Goal: Task Accomplishment & Management: Use online tool/utility

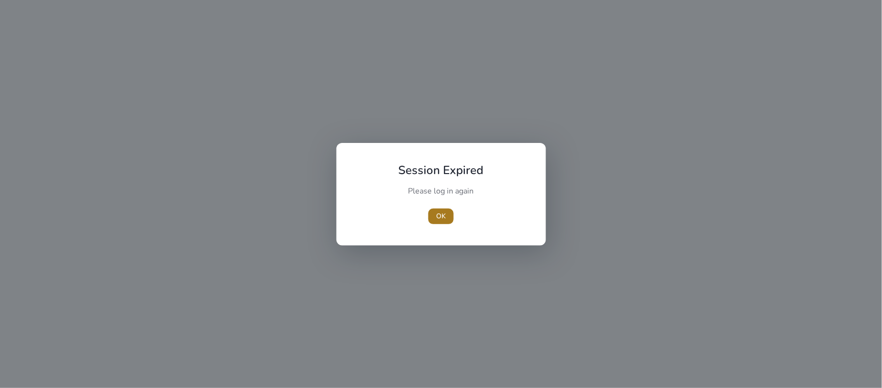
click at [443, 211] on span "OK" at bounding box center [441, 216] width 10 height 10
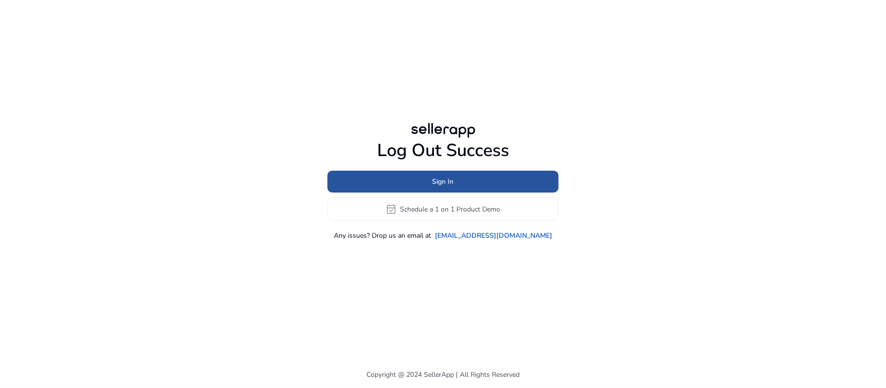
click at [469, 177] on span at bounding box center [442, 181] width 231 height 23
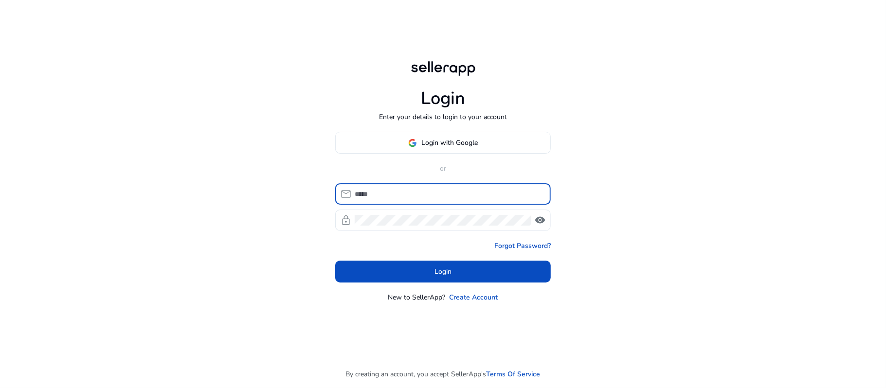
click at [427, 189] on input at bounding box center [449, 194] width 188 height 11
type input "**********"
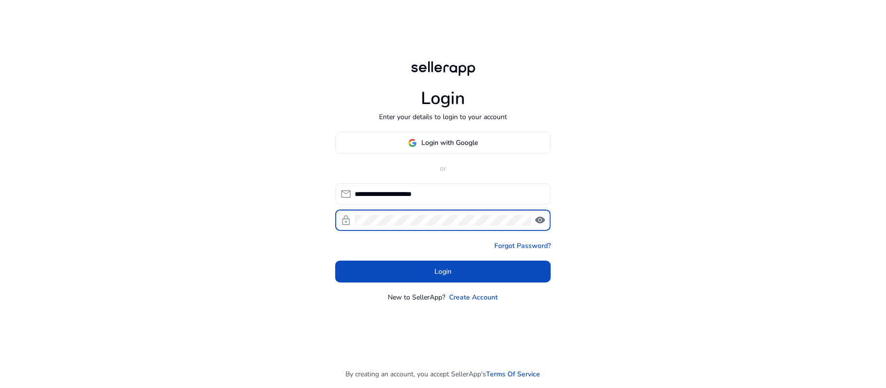
click button "Login" at bounding box center [443, 272] width 216 height 22
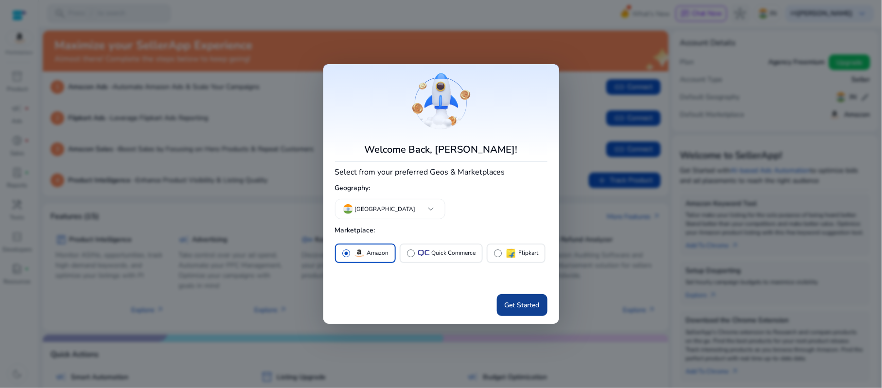
click at [514, 302] on span "Get Started" at bounding box center [522, 305] width 35 height 10
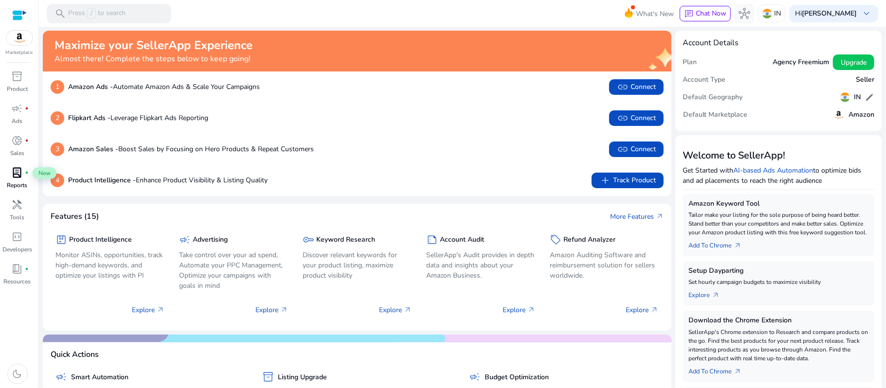
click at [13, 178] on span "lab_profile" at bounding box center [18, 173] width 12 height 12
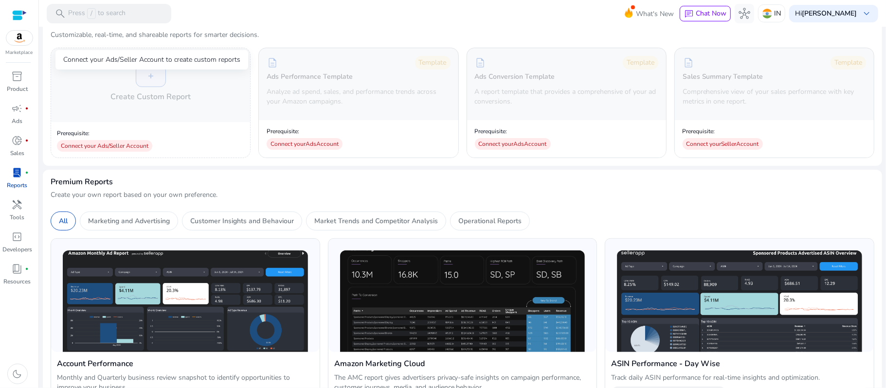
scroll to position [95, 0]
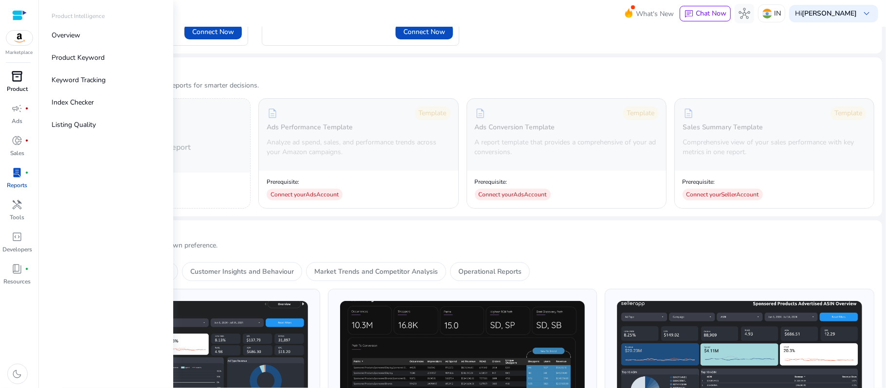
click at [18, 88] on p "Product" at bounding box center [17, 89] width 21 height 9
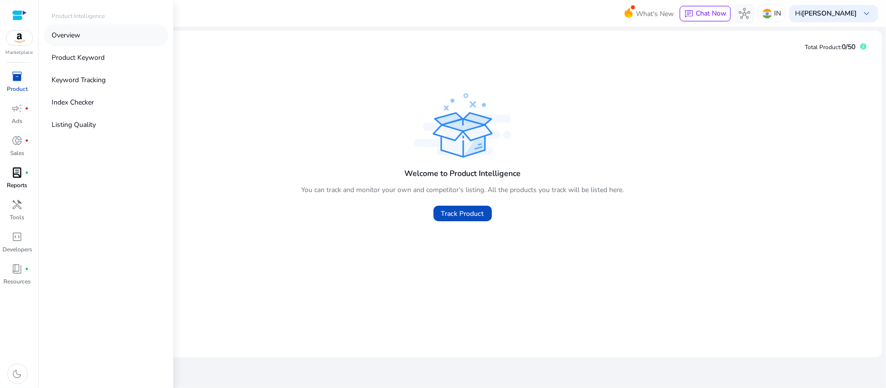
click at [85, 39] on link "Overview" at bounding box center [106, 35] width 125 height 22
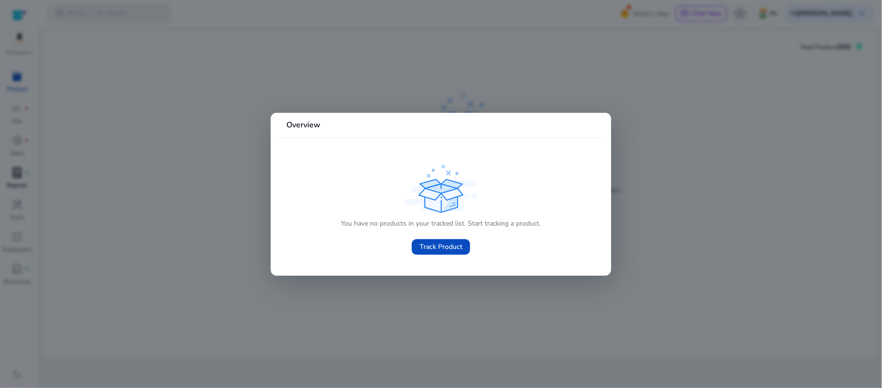
click at [18, 76] on div at bounding box center [441, 194] width 882 height 388
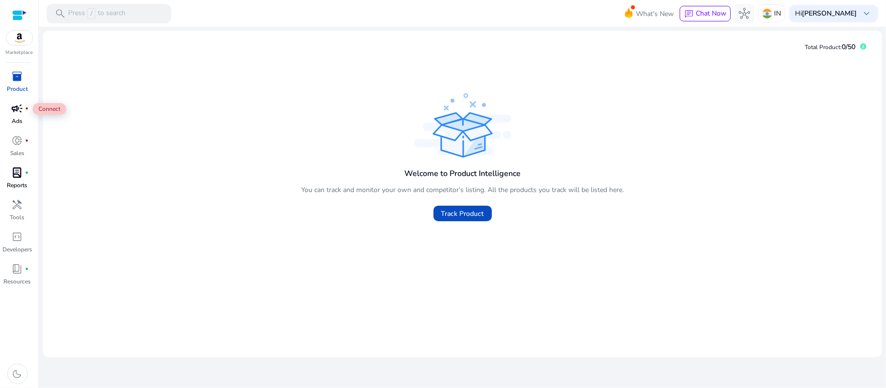
click at [17, 113] on span "campaign" at bounding box center [18, 109] width 12 height 12
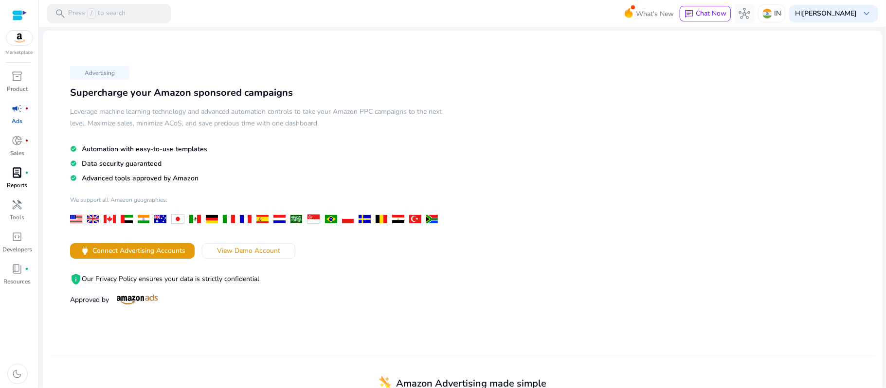
click at [20, 186] on p "Reports" at bounding box center [17, 185] width 20 height 9
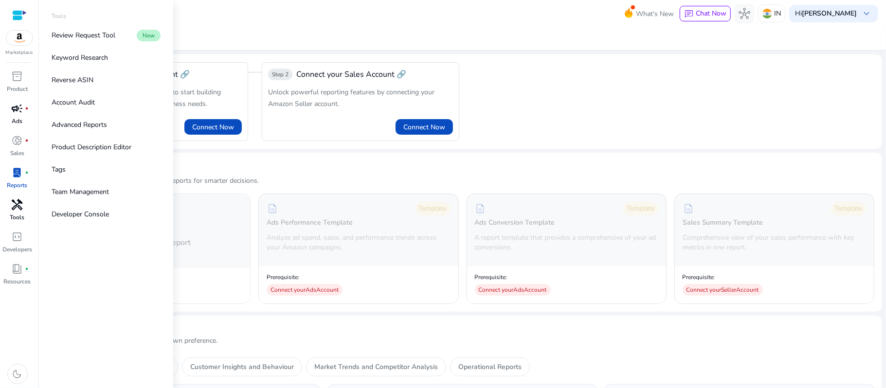
click at [18, 205] on span "handyman" at bounding box center [18, 205] width 12 height 12
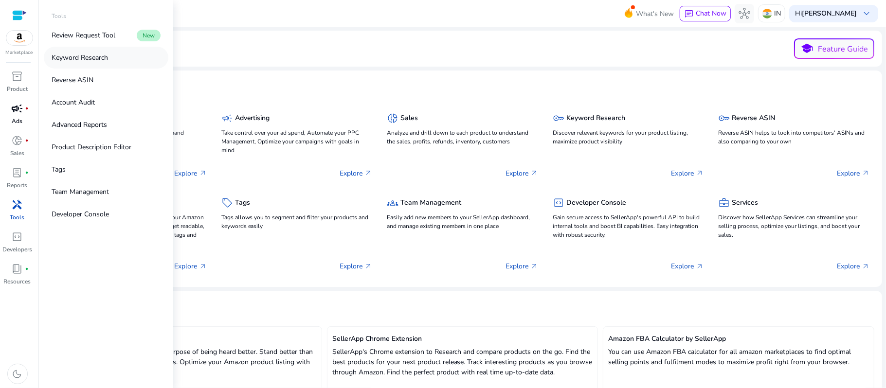
click at [104, 55] on p "Keyword Research" at bounding box center [80, 58] width 56 height 10
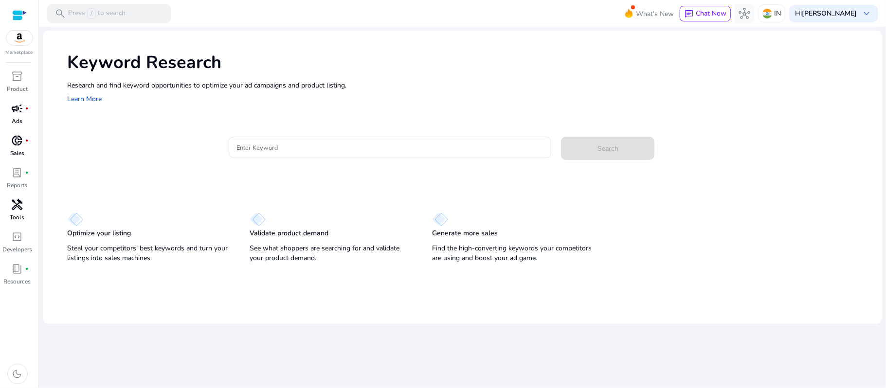
click at [20, 150] on p "Sales" at bounding box center [17, 153] width 14 height 9
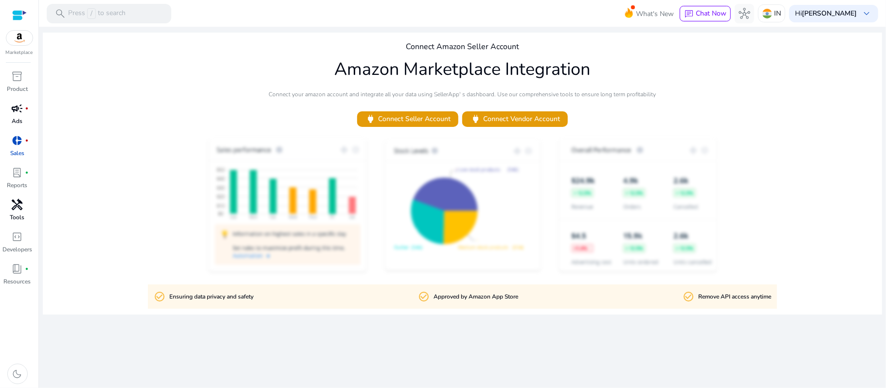
click at [21, 178] on span "lab_profile" at bounding box center [18, 173] width 12 height 12
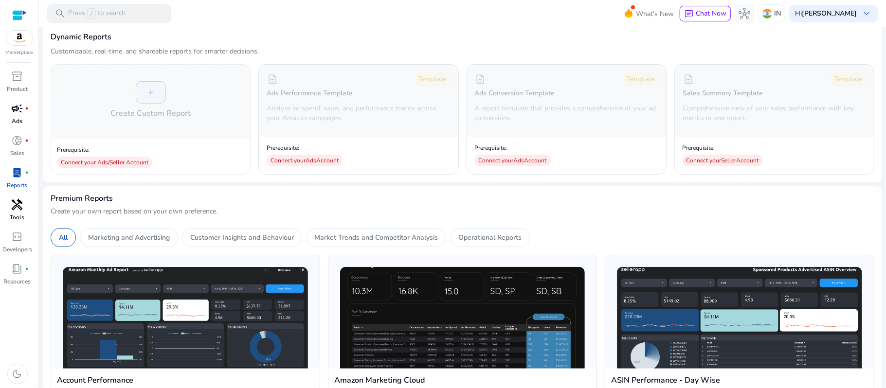
scroll to position [130, 0]
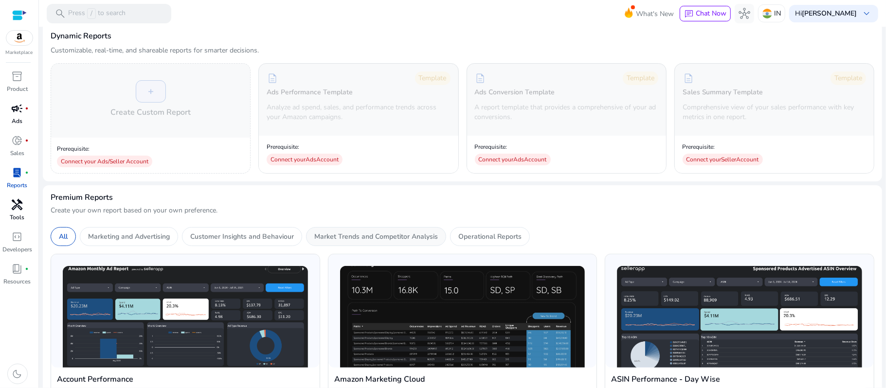
click at [368, 236] on p "Market Trends and Competitor Analysis" at bounding box center [376, 237] width 124 height 10
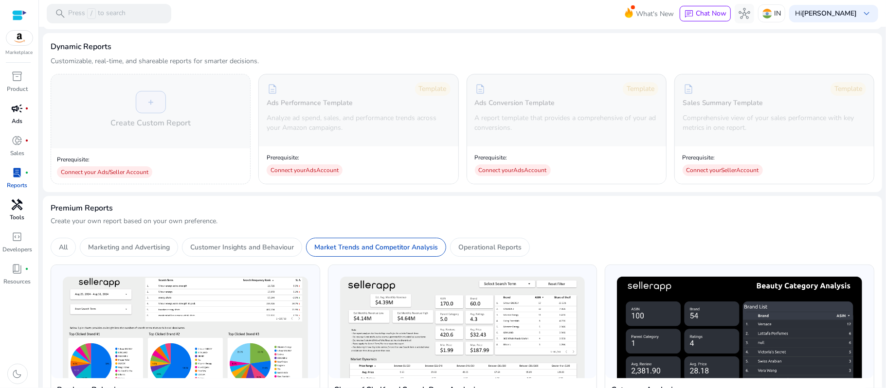
scroll to position [111, 0]
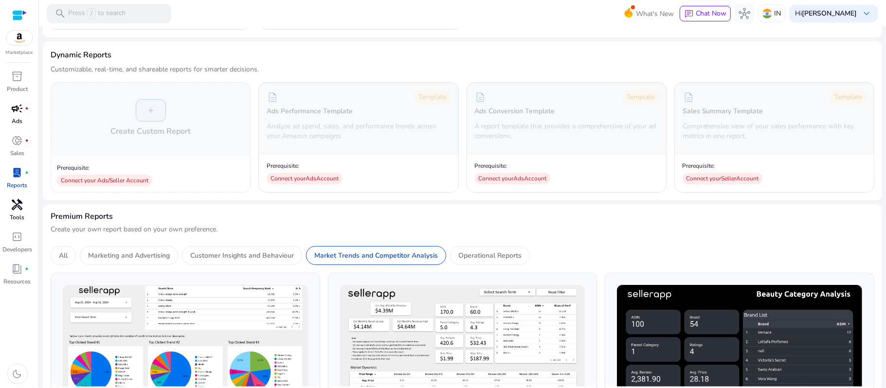
click at [23, 19] on div at bounding box center [19, 15] width 15 height 11
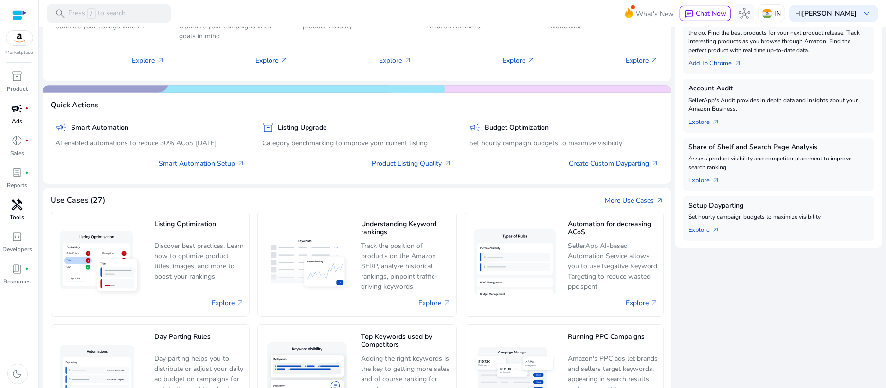
scroll to position [250, 0]
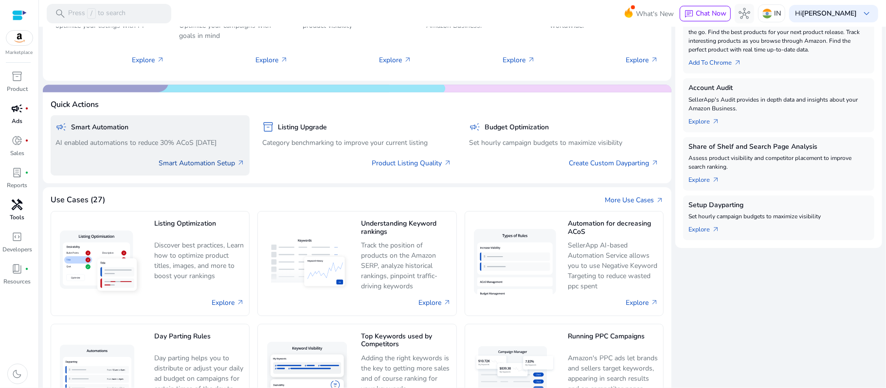
click at [218, 165] on link "Smart Automation Setup arrow_outward" at bounding box center [202, 163] width 86 height 10
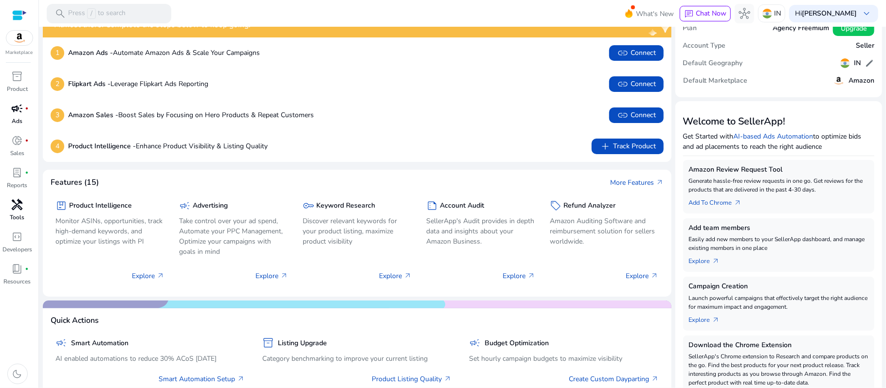
scroll to position [35, 0]
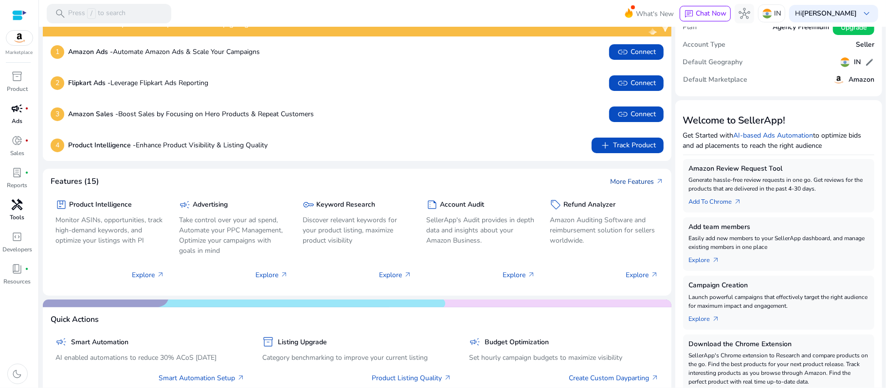
click at [621, 181] on link "More Features arrow_outward" at bounding box center [637, 182] width 54 height 10
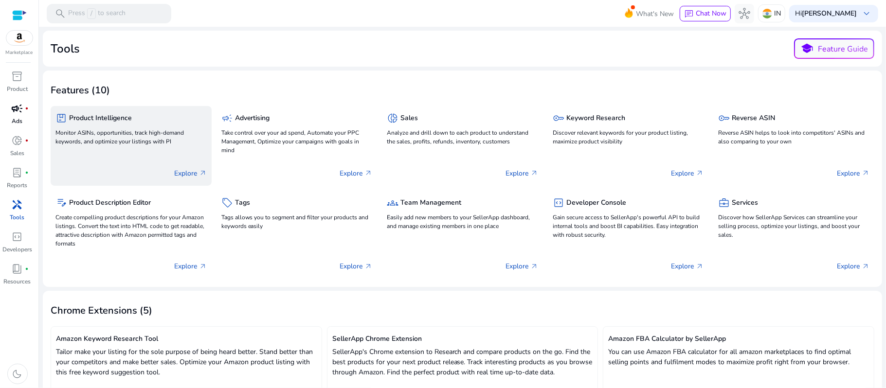
click at [193, 174] on p "Explore arrow_outward" at bounding box center [190, 173] width 33 height 10
click at [88, 120] on h5 "Product Intelligence" at bounding box center [100, 118] width 63 height 8
click at [135, 121] on div "package Product Intelligence" at bounding box center [130, 118] width 151 height 14
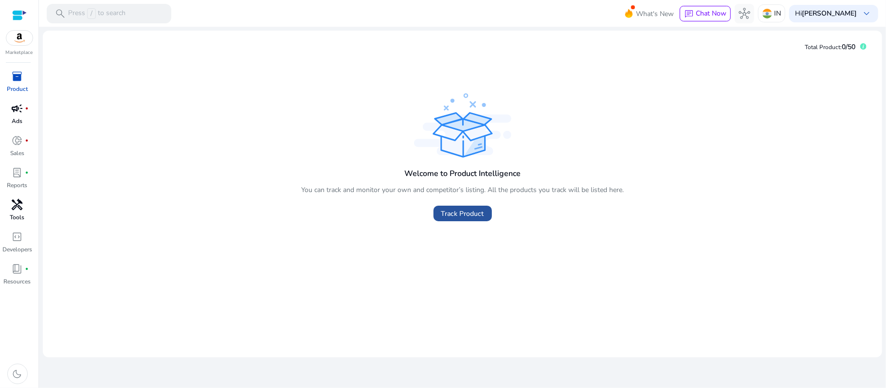
click at [475, 215] on span "Track Product" at bounding box center [462, 214] width 43 height 10
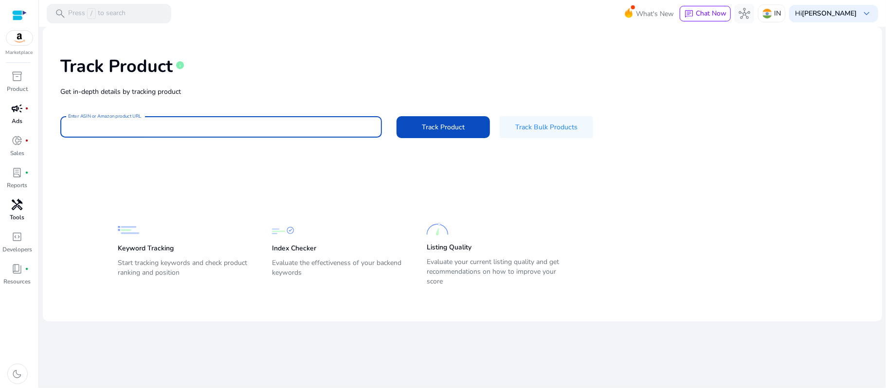
click at [230, 123] on input "Enter ASIN or Amazon product URL" at bounding box center [221, 127] width 306 height 11
click at [396, 116] on button "Track Product" at bounding box center [442, 127] width 93 height 22
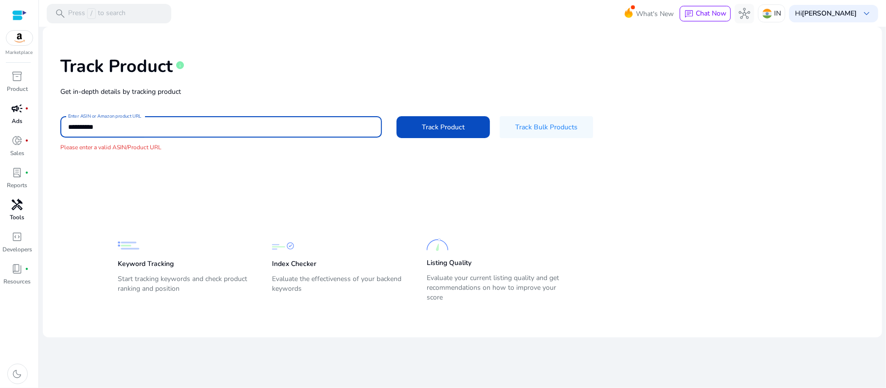
click at [86, 127] on input "**********" at bounding box center [221, 127] width 306 height 11
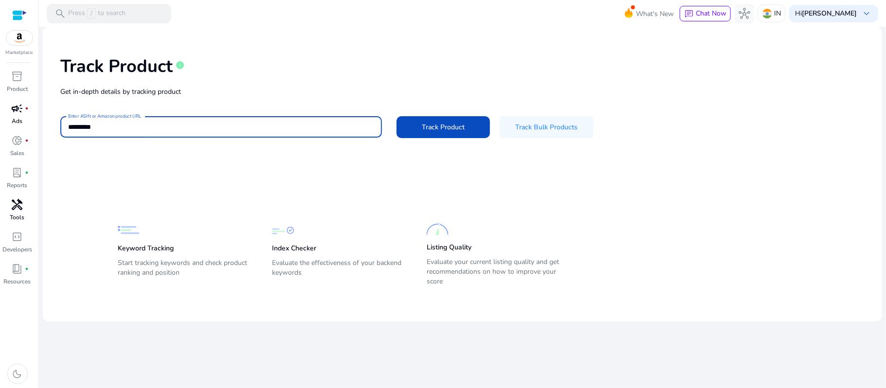
paste input "**********"
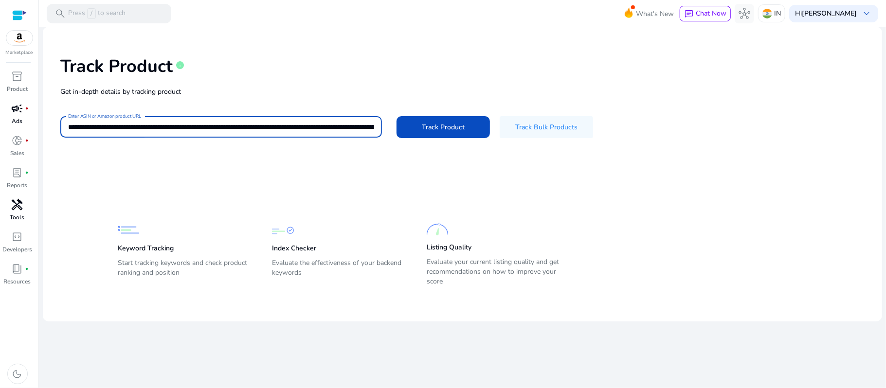
scroll to position [0, 1245]
click at [396, 116] on button "Track Product" at bounding box center [442, 127] width 93 height 22
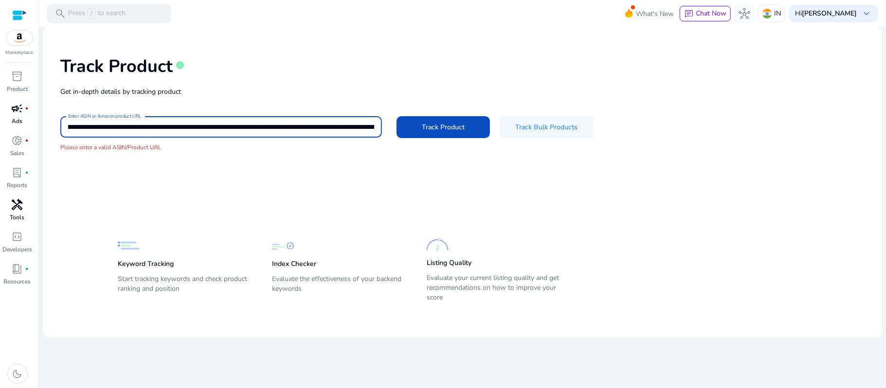
scroll to position [0, 261]
drag, startPoint x: 306, startPoint y: 126, endPoint x: 230, endPoint y: 127, distance: 76.4
click at [230, 127] on input "**********" at bounding box center [221, 127] width 306 height 11
paste input
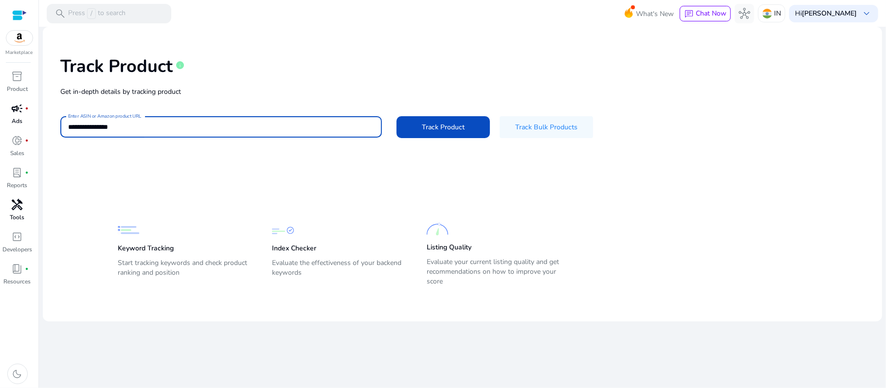
scroll to position [0, 0]
type input "**********"
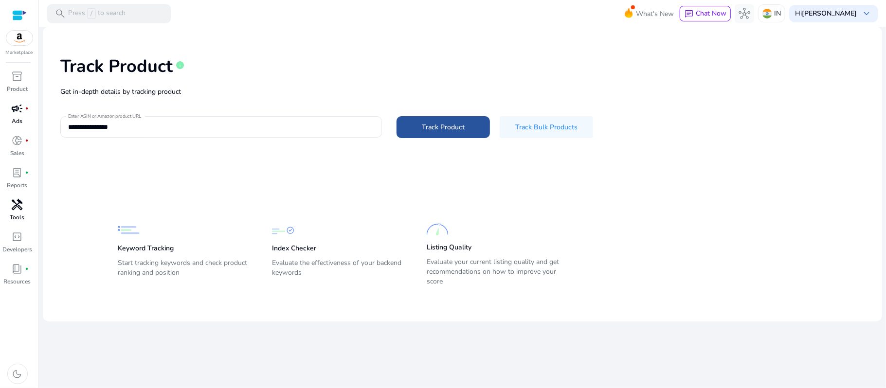
click at [467, 128] on span at bounding box center [442, 126] width 93 height 23
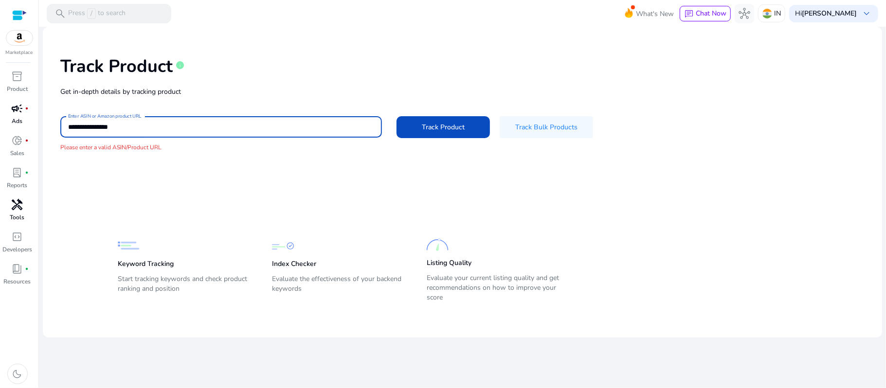
click at [199, 123] on input "**********" at bounding box center [221, 127] width 306 height 11
paste input "**********"
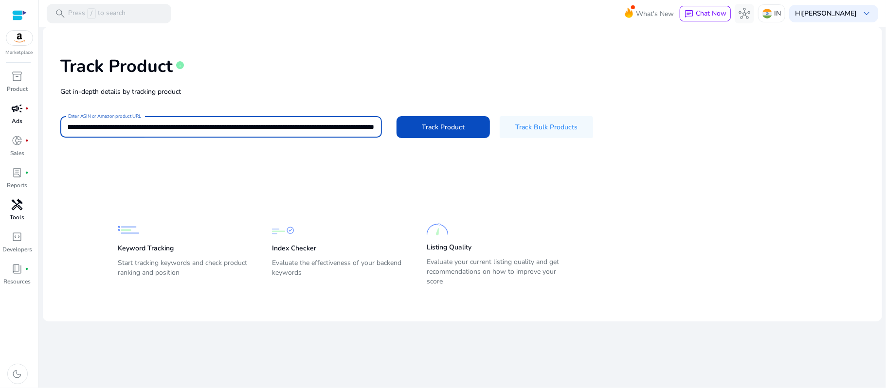
click at [396, 116] on button "Track Product" at bounding box center [442, 127] width 93 height 22
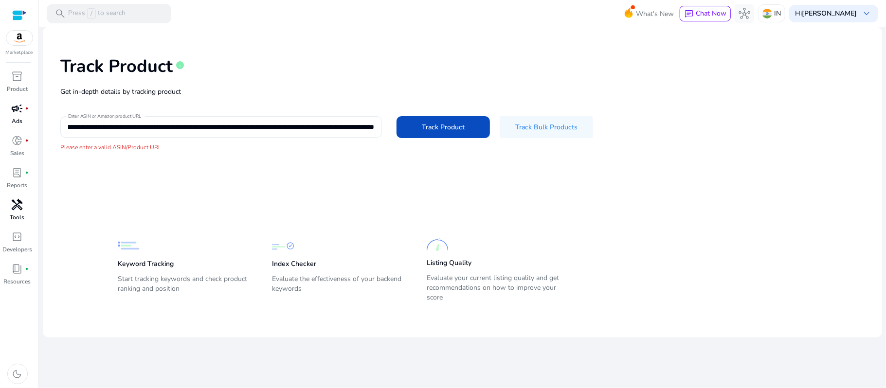
scroll to position [0, 0]
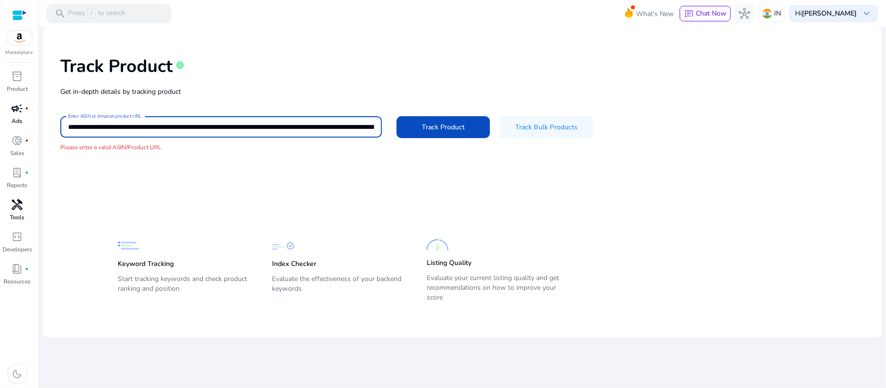
click at [225, 126] on input "**********" at bounding box center [221, 127] width 306 height 11
paste input
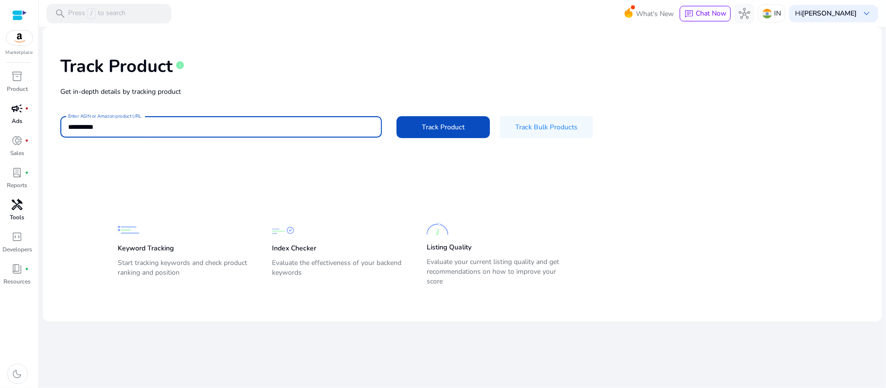
type input "**********"
click at [396, 116] on button "Track Product" at bounding box center [442, 127] width 93 height 22
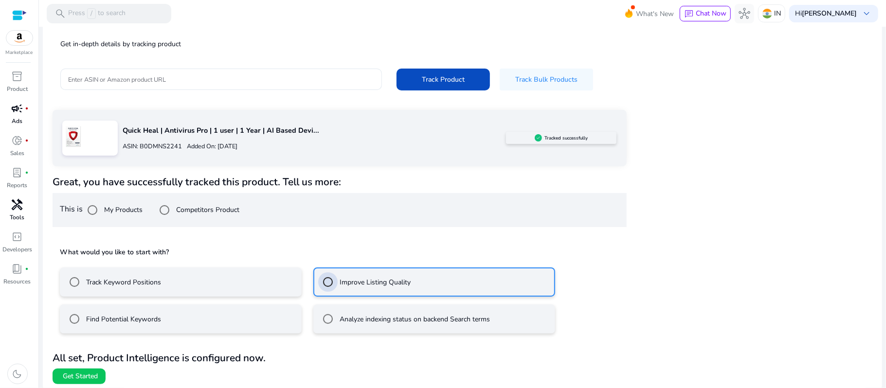
scroll to position [49, 0]
click at [83, 374] on span "Get Started" at bounding box center [80, 376] width 35 height 10
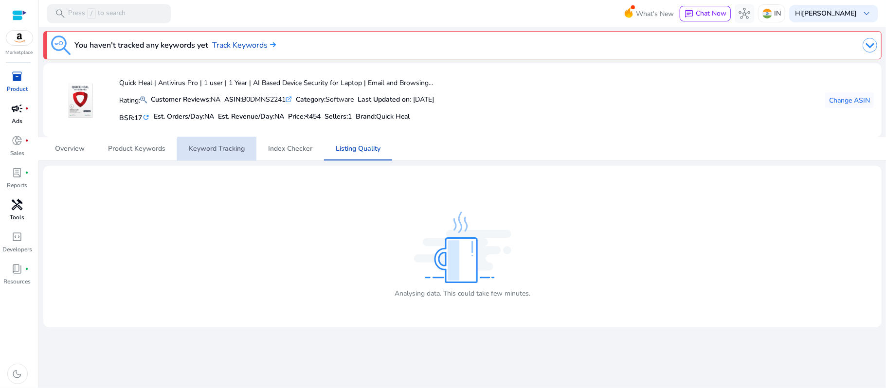
click at [231, 156] on span "Keyword Tracking" at bounding box center [217, 148] width 56 height 23
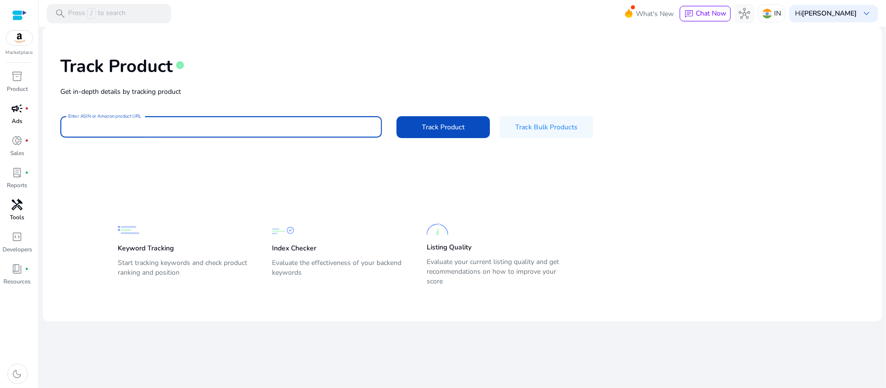
click at [196, 128] on input "Enter ASIN or Amazon product URL" at bounding box center [221, 127] width 306 height 11
paste input "**********"
type input "**********"
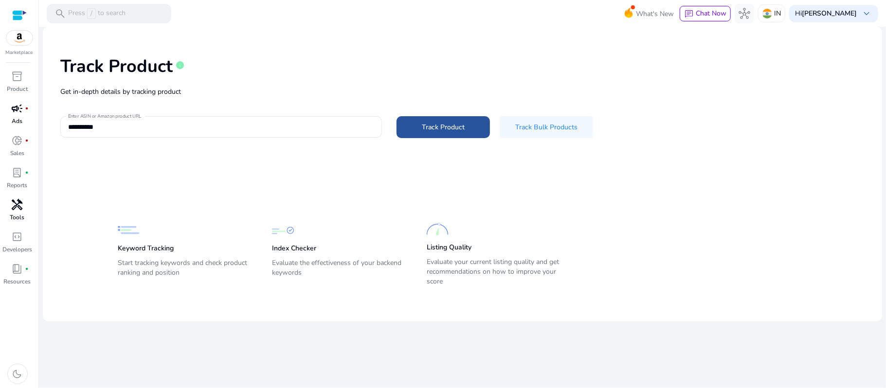
click at [460, 131] on span "Track Product" at bounding box center [443, 127] width 43 height 10
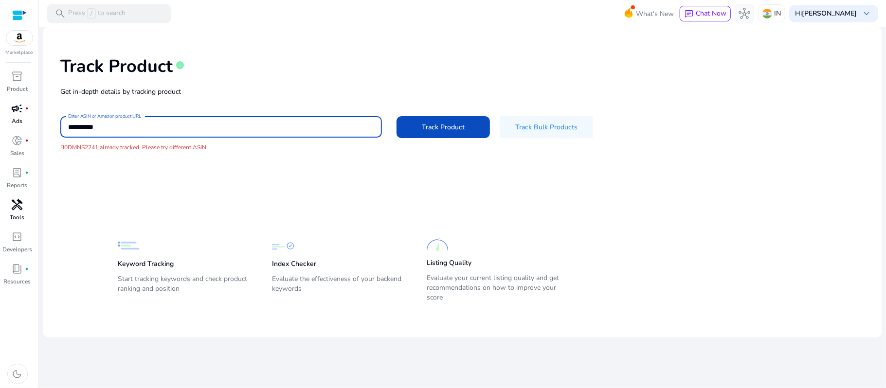
click at [220, 126] on input "**********" at bounding box center [221, 127] width 306 height 11
paste input
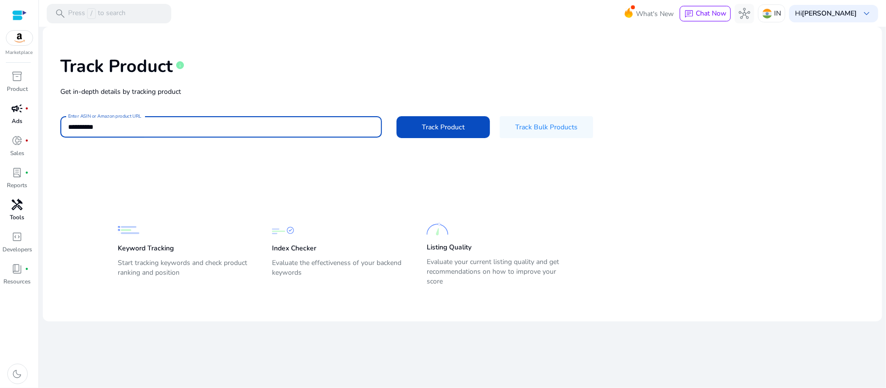
type input "**********"
click at [396, 116] on button "Track Product" at bounding box center [442, 127] width 93 height 22
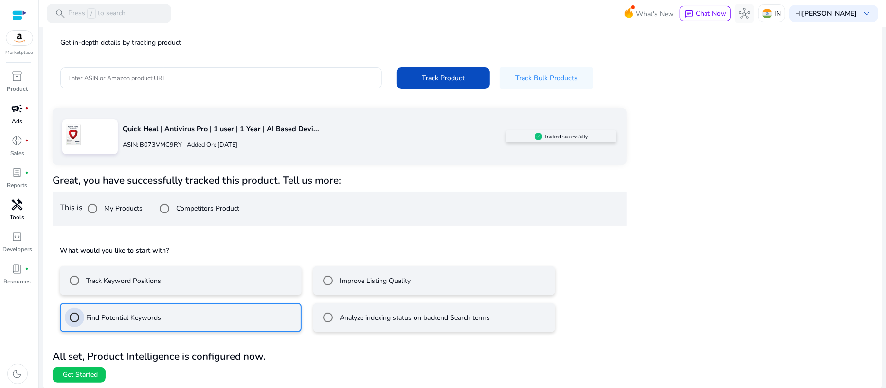
scroll to position [49, 0]
click at [84, 374] on span "Get Started" at bounding box center [80, 375] width 35 height 10
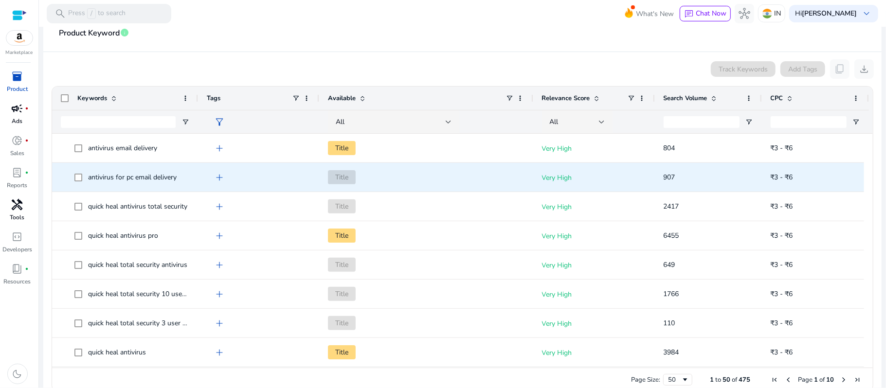
scroll to position [148, 0]
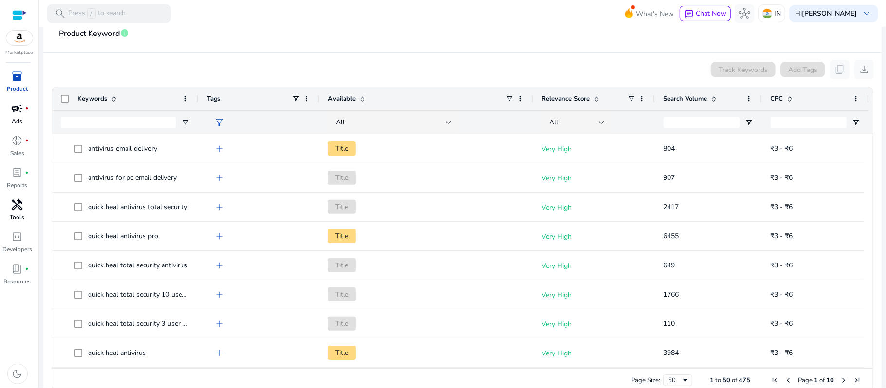
click at [714, 100] on span at bounding box center [714, 99] width 8 height 8
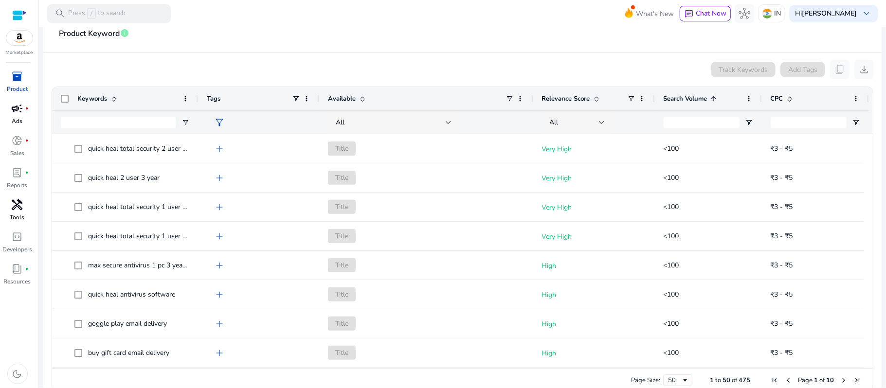
click at [714, 100] on span at bounding box center [714, 99] width 8 height 8
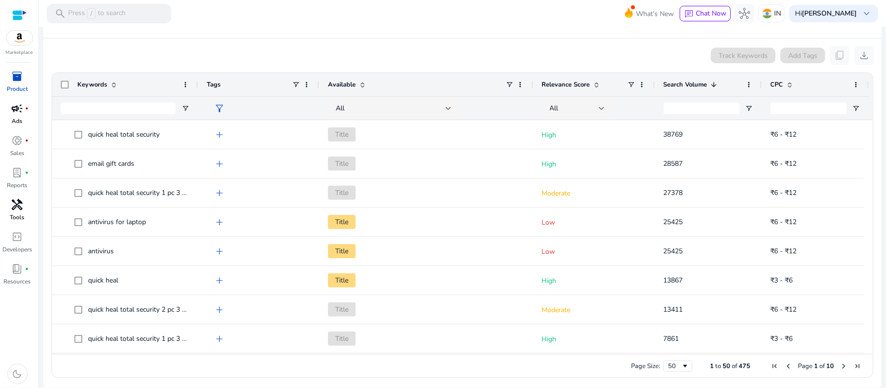
scroll to position [162, 0]
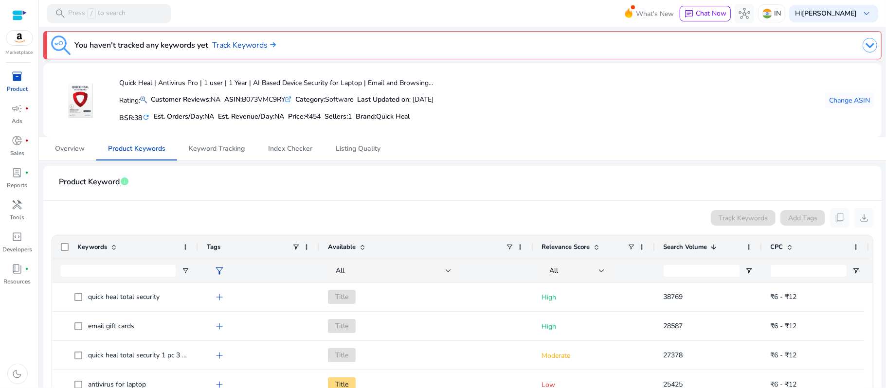
scroll to position [162, 0]
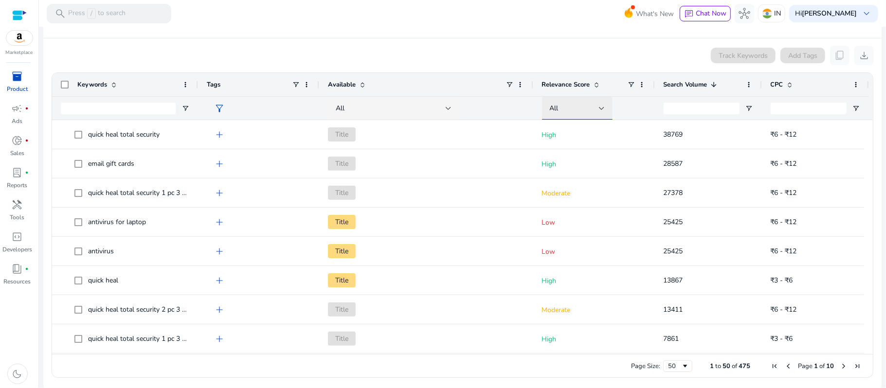
click at [602, 108] on div at bounding box center [602, 109] width 6 height 4
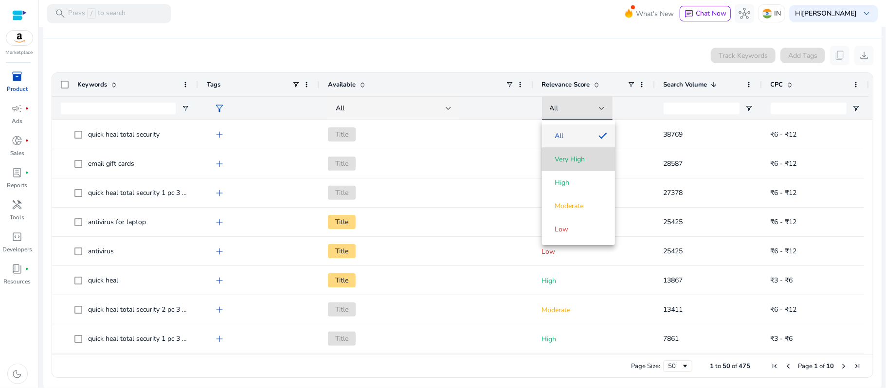
click at [586, 162] on span "Very High" at bounding box center [578, 160] width 57 height 10
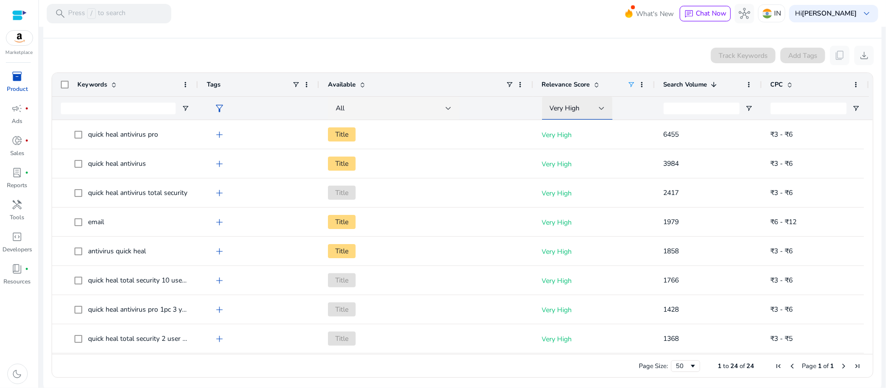
click at [599, 111] on div at bounding box center [602, 109] width 6 height 12
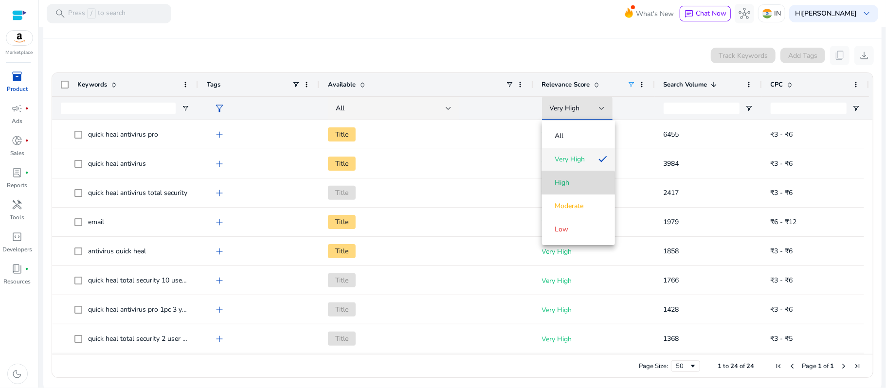
click at [567, 184] on span "High" at bounding box center [562, 183] width 15 height 10
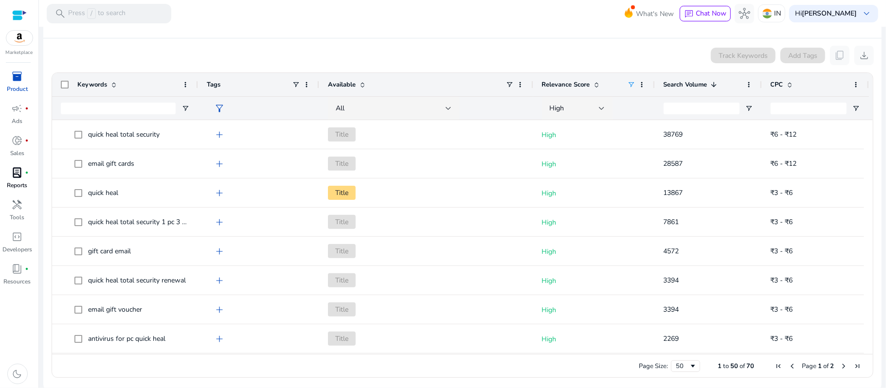
click at [22, 185] on p "Reports" at bounding box center [17, 185] width 20 height 9
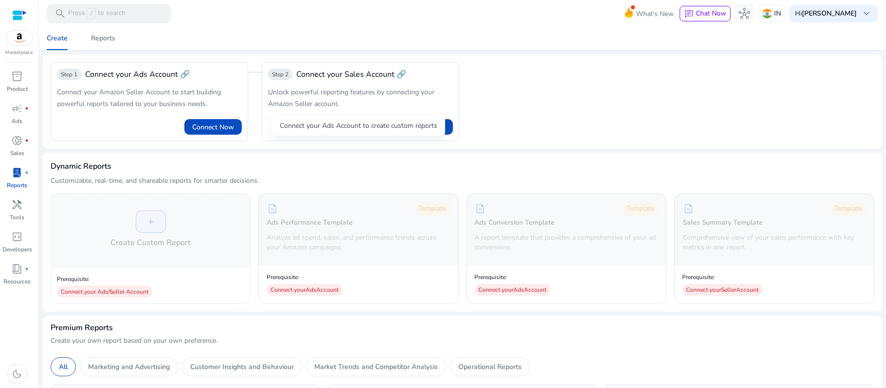
scroll to position [170, 0]
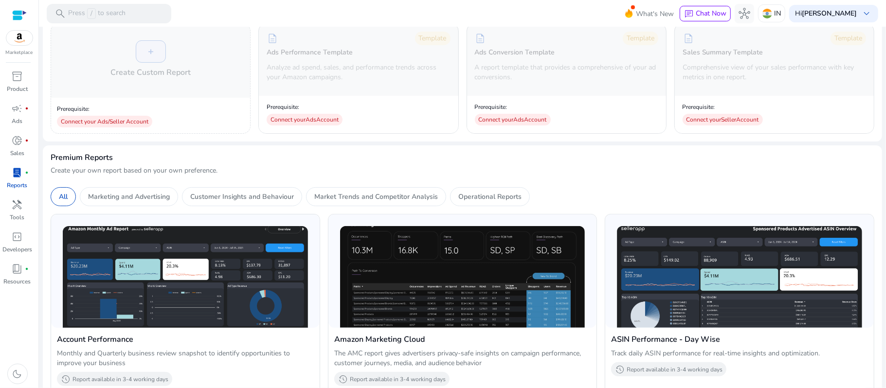
click at [277, 241] on img at bounding box center [185, 277] width 245 height 102
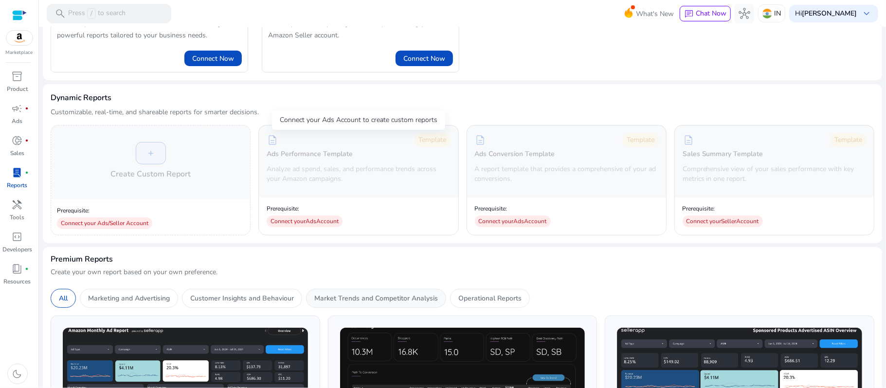
scroll to position [59, 0]
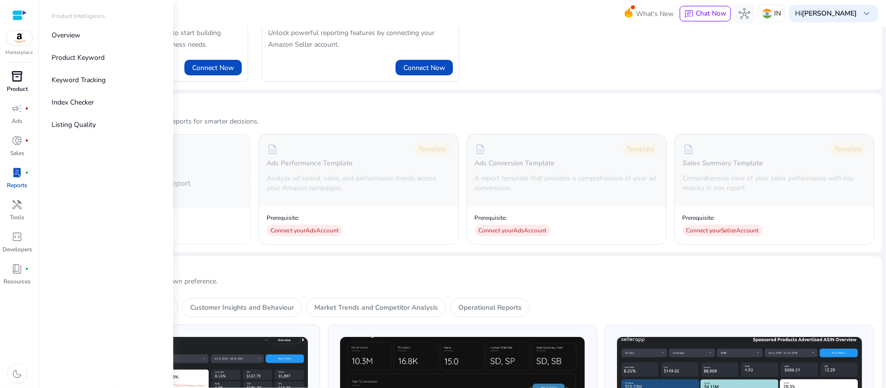
click at [16, 81] on span "inventory_2" at bounding box center [18, 77] width 12 height 12
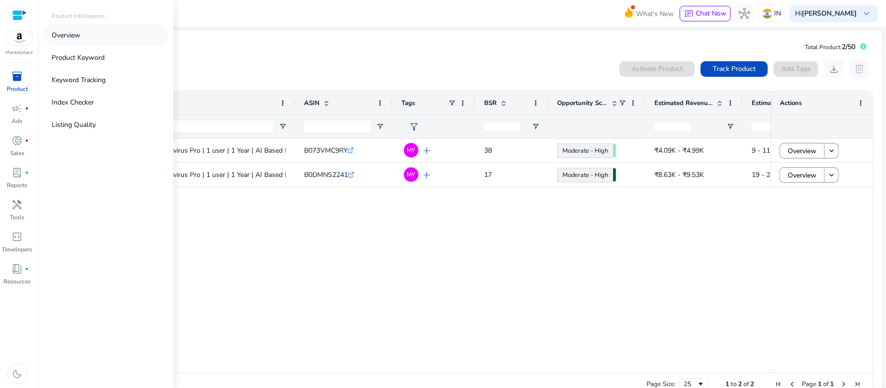
click at [82, 38] on link "Overview" at bounding box center [106, 35] width 125 height 22
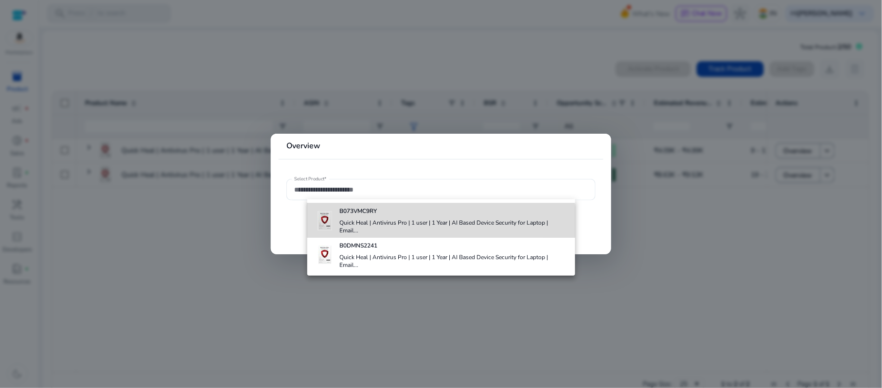
click at [374, 225] on h4 "Quick Heal | Antivirus Pro | 1 user | 1 Year | AI Based Device Security for Lap…" at bounding box center [454, 227] width 228 height 16
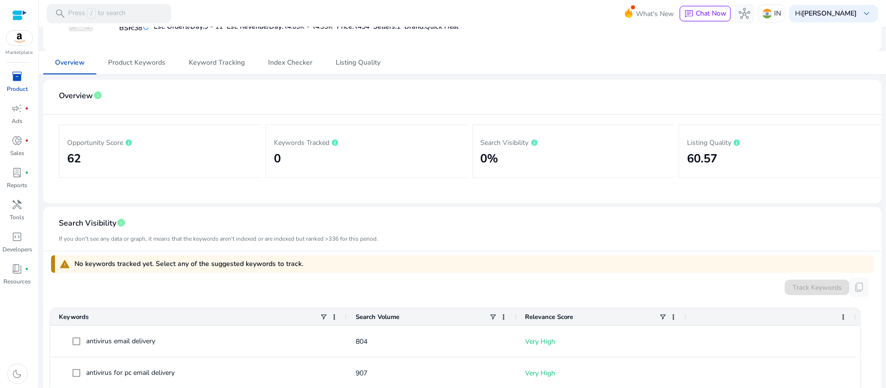
scroll to position [67, 0]
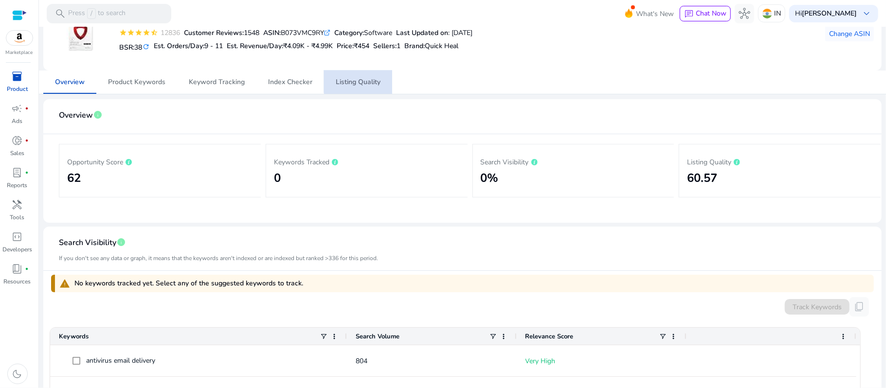
click at [360, 79] on span "Listing Quality" at bounding box center [358, 82] width 45 height 7
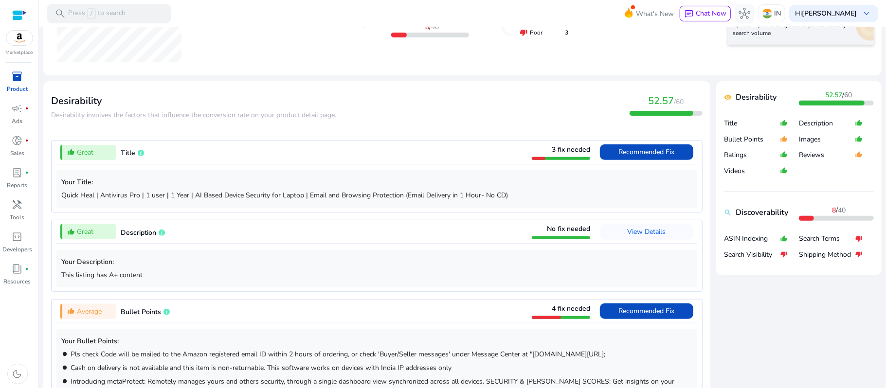
scroll to position [291, 0]
click at [644, 153] on span "Recommended Fix" at bounding box center [647, 151] width 56 height 9
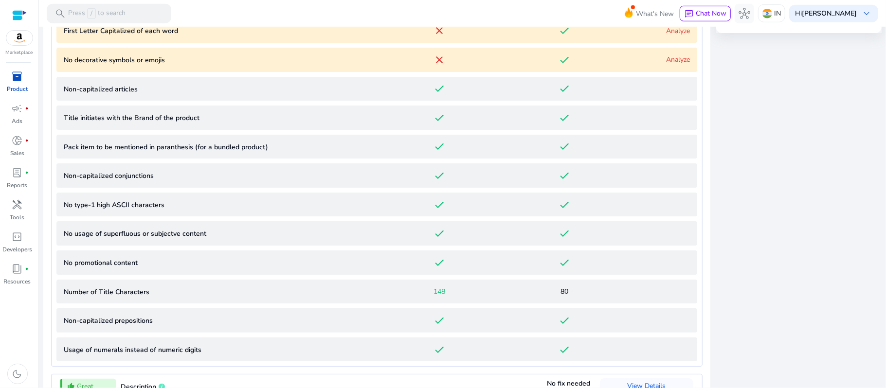
scroll to position [534, 0]
